Goal: Task Accomplishment & Management: Use online tool/utility

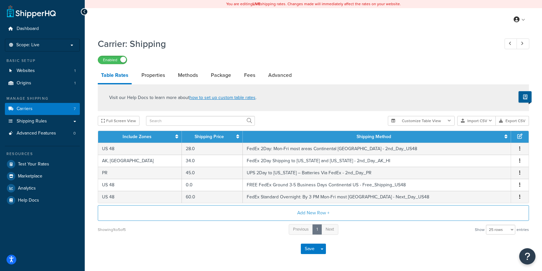
select select "25"
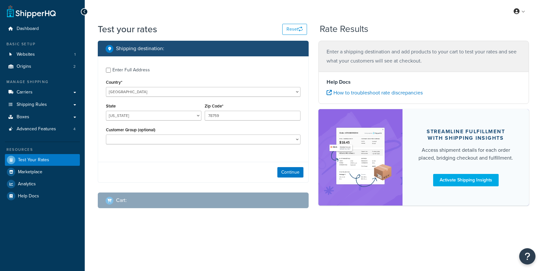
select select "TX"
click at [50, 130] on span "Advanced Features" at bounding box center [36, 130] width 39 height 6
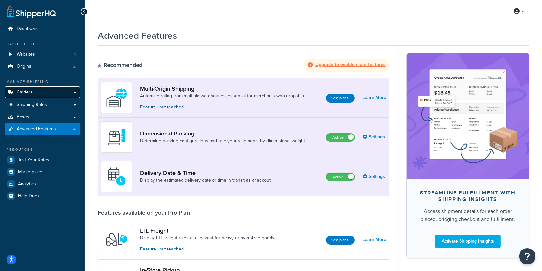
click at [55, 96] on link "Carriers" at bounding box center [42, 92] width 75 height 12
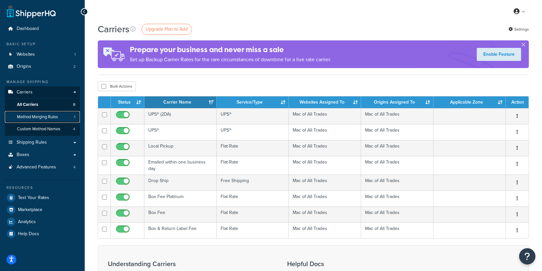
click at [47, 119] on span "Method Merging Rules" at bounding box center [37, 117] width 41 height 6
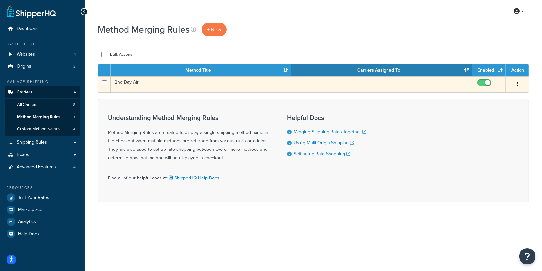
click at [181, 88] on td "2nd Day Air" at bounding box center [201, 84] width 181 height 16
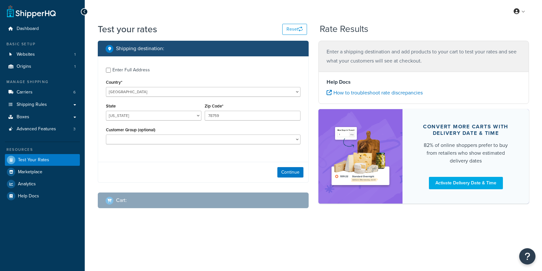
select select "[GEOGRAPHIC_DATA]"
click at [218, 121] on div "Zip Code* 78759" at bounding box center [252, 114] width 99 height 24
click at [282, 170] on button "Continue" at bounding box center [291, 172] width 26 height 10
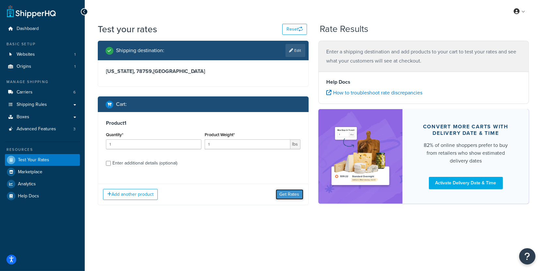
click at [301, 196] on button "Get Rates" at bounding box center [290, 194] width 28 height 10
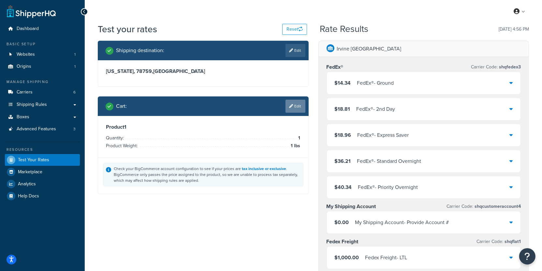
click at [295, 101] on link "Edit" at bounding box center [296, 106] width 20 height 13
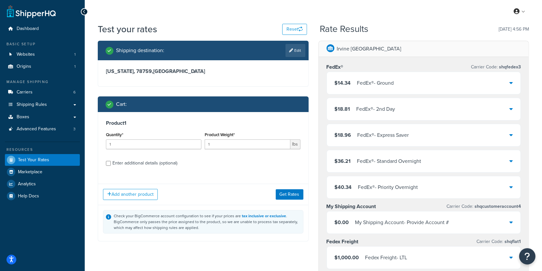
click at [144, 162] on div "Enter additional details (optional)" at bounding box center [145, 163] width 65 height 9
click at [111, 162] on input "Enter additional details (optional)" at bounding box center [108, 163] width 5 height 5
checkbox input "true"
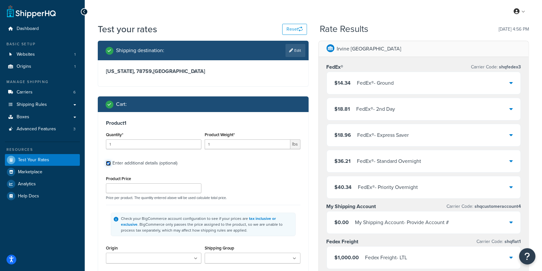
scroll to position [6, 0]
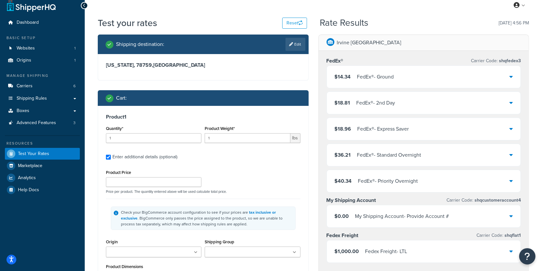
click at [170, 176] on div "Product Price" at bounding box center [154, 177] width 96 height 19
click at [169, 183] on input "Product Price" at bounding box center [154, 182] width 96 height 10
type input "10"
click at [258, 184] on div "Product Price 10 Price per product. The quantity entered above will be used cal…" at bounding box center [203, 181] width 198 height 26
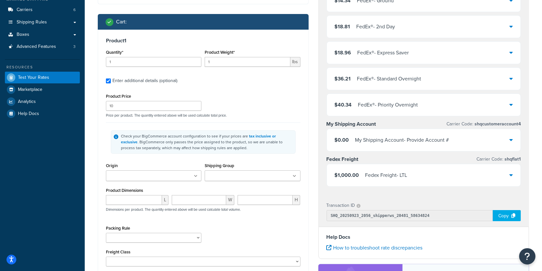
scroll to position [123, 0]
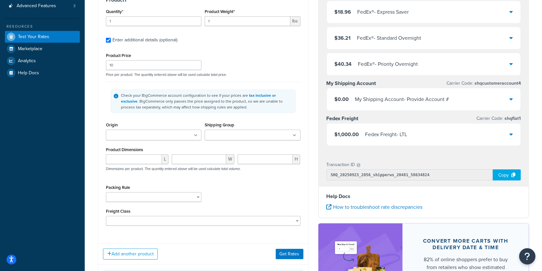
click at [217, 135] on input "Shipping Group" at bounding box center [236, 135] width 58 height 7
click at [246, 111] on div "Check your BigCommerce account configuration to see if your prices are tax incl…" at bounding box center [203, 101] width 185 height 23
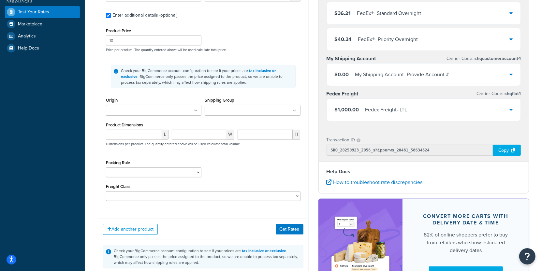
scroll to position [166, 0]
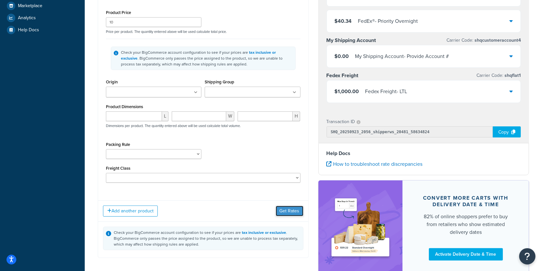
click at [281, 211] on button "Get Rates" at bounding box center [290, 211] width 28 height 10
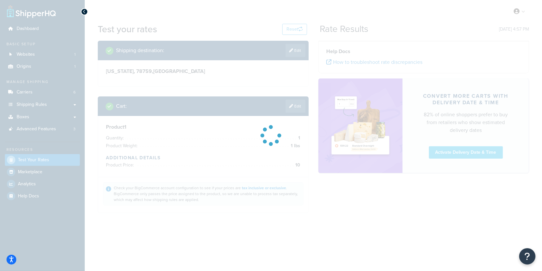
scroll to position [0, 0]
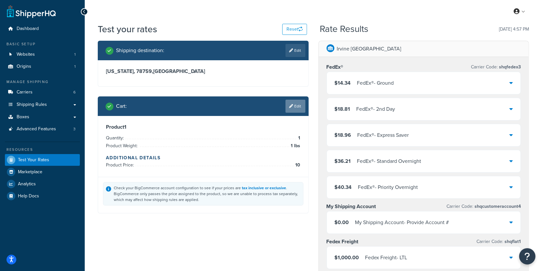
click at [287, 107] on link "Edit" at bounding box center [296, 106] width 20 height 13
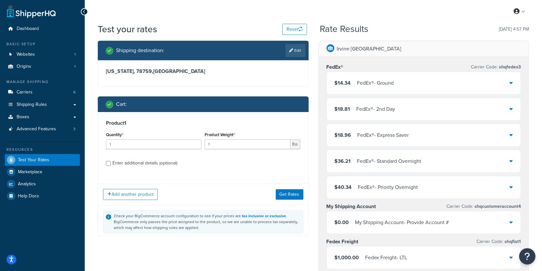
click at [148, 166] on div "Enter additional details (optional)" at bounding box center [145, 163] width 65 height 9
click at [111, 166] on input "Enter additional details (optional)" at bounding box center [108, 163] width 5 height 5
checkbox input "true"
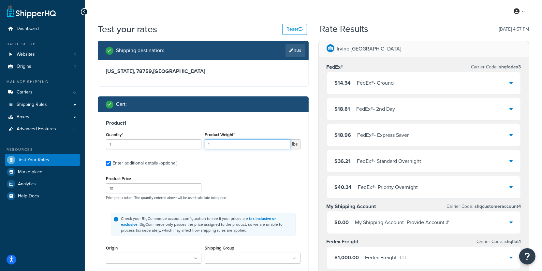
click at [229, 149] on input "1" at bounding box center [247, 145] width 85 height 10
type input "13"
click at [147, 144] on input "1" at bounding box center [154, 145] width 96 height 10
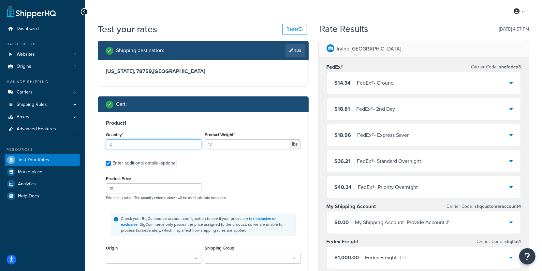
type input "2"
click at [311, 192] on div "Shipping destination : Edit [US_STATE], 78759 , [GEOGRAPHIC_DATA] Cart : Produc…" at bounding box center [203, 238] width 221 height 394
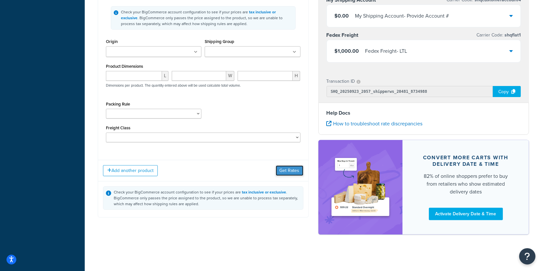
click at [286, 169] on button "Get Rates" at bounding box center [290, 171] width 28 height 10
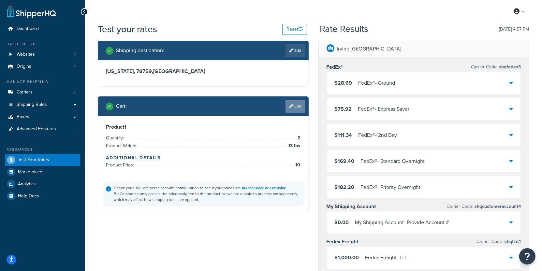
click at [297, 110] on link "Edit" at bounding box center [296, 106] width 20 height 13
